Goal: Task Accomplishment & Management: Use online tool/utility

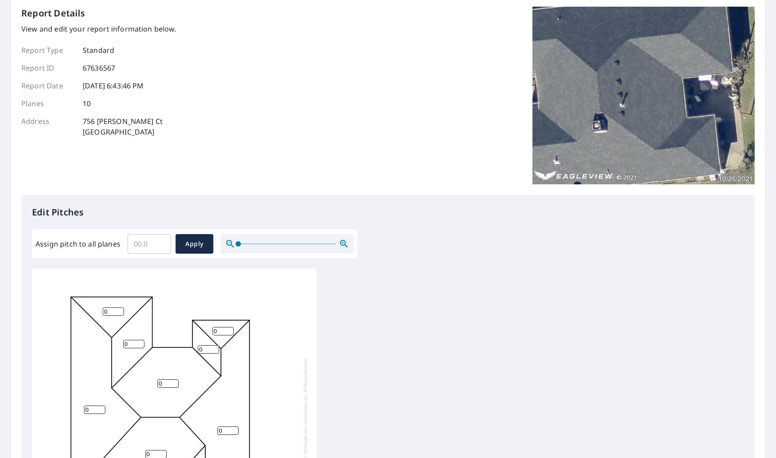
scroll to position [133, 0]
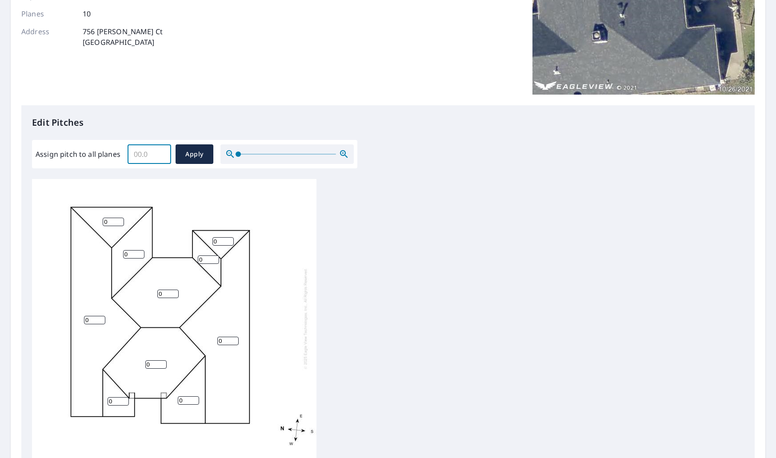
click at [135, 154] on input "Assign pitch to all planes" at bounding box center [150, 154] width 44 height 25
type input "7"
click at [202, 153] on span "Apply" at bounding box center [195, 154] width 24 height 11
type input "7"
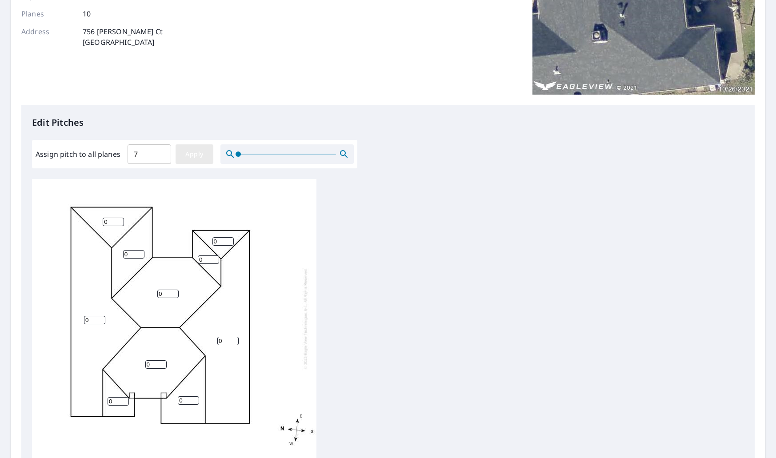
type input "7"
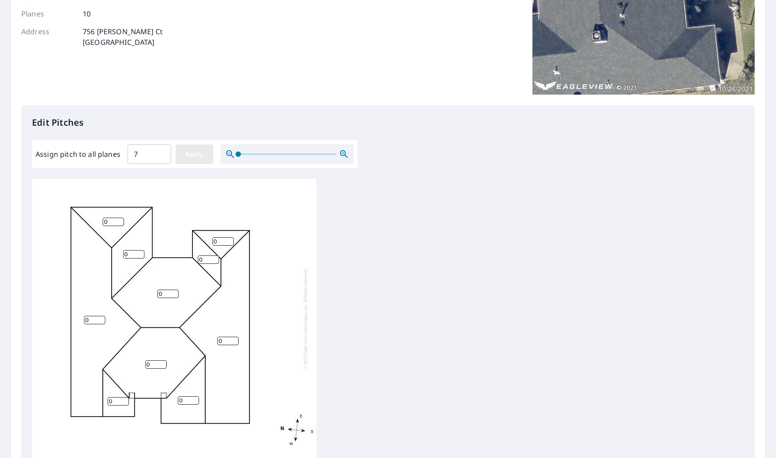
type input "7"
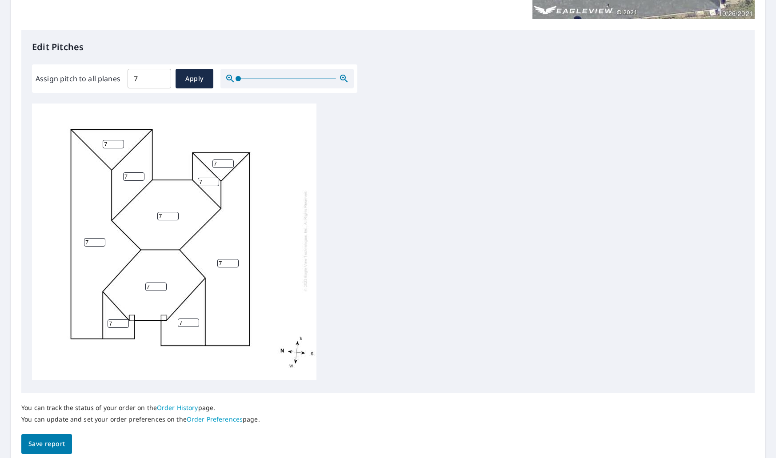
scroll to position [244, 0]
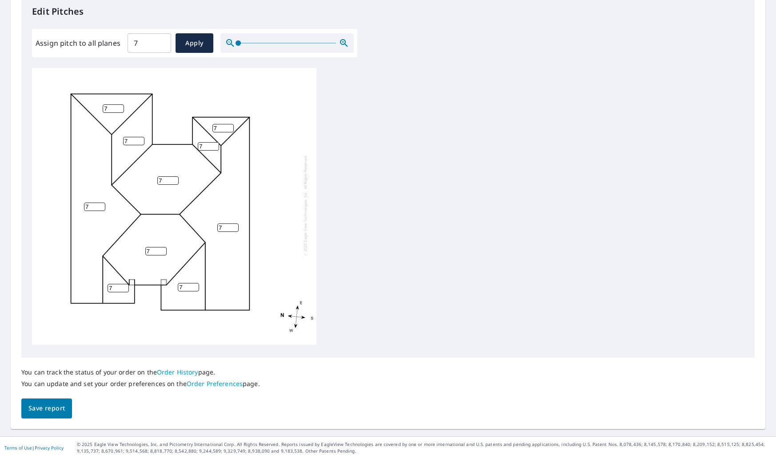
click at [56, 417] on button "Save report" at bounding box center [46, 409] width 51 height 20
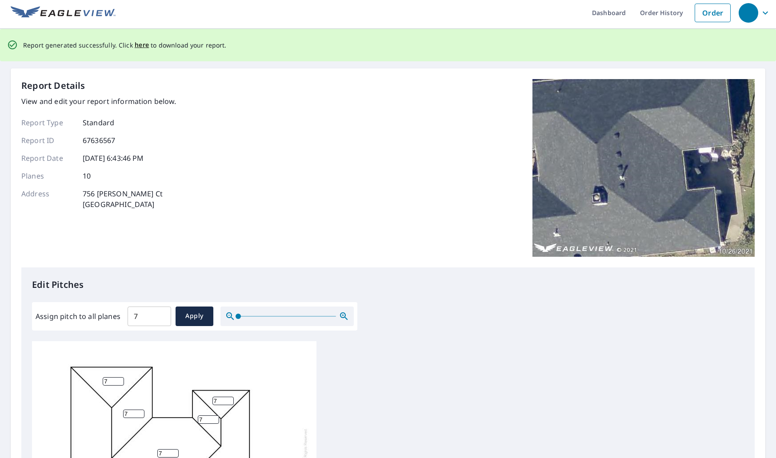
scroll to position [0, 0]
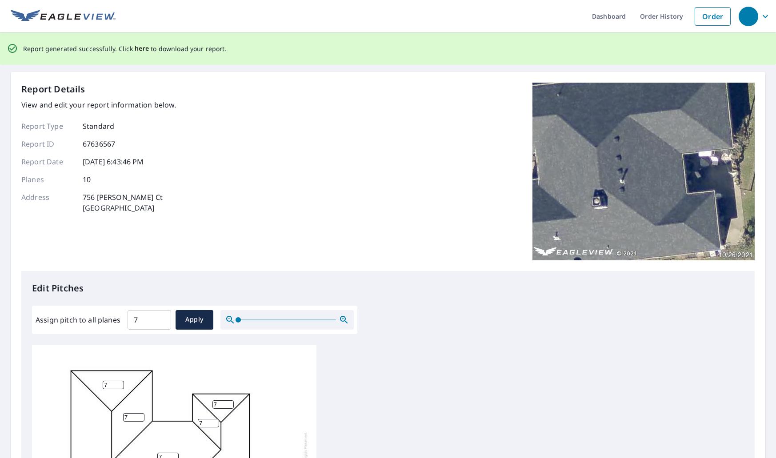
click at [135, 48] on span "here" at bounding box center [142, 48] width 15 height 11
